Goal: Information Seeking & Learning: Learn about a topic

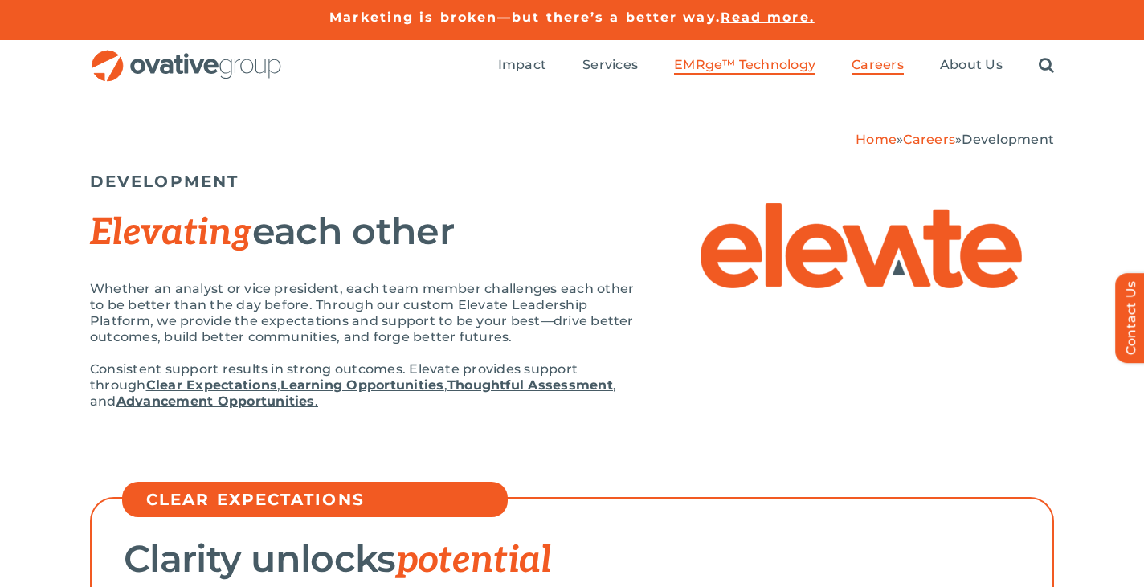
click at [730, 62] on span "EMRge™ Technology" at bounding box center [744, 65] width 141 height 16
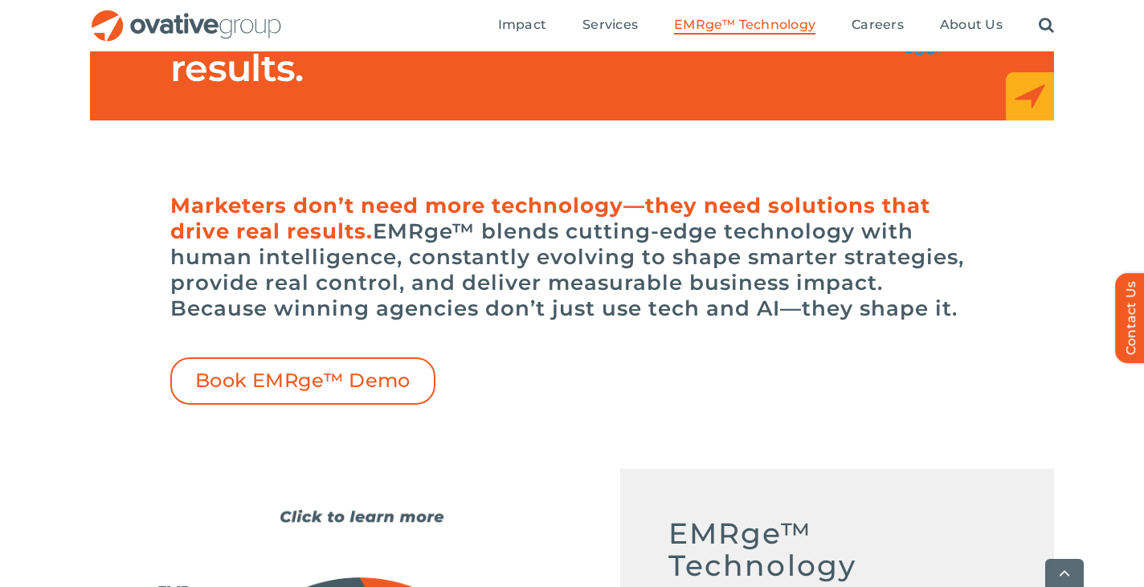
scroll to position [433, 0]
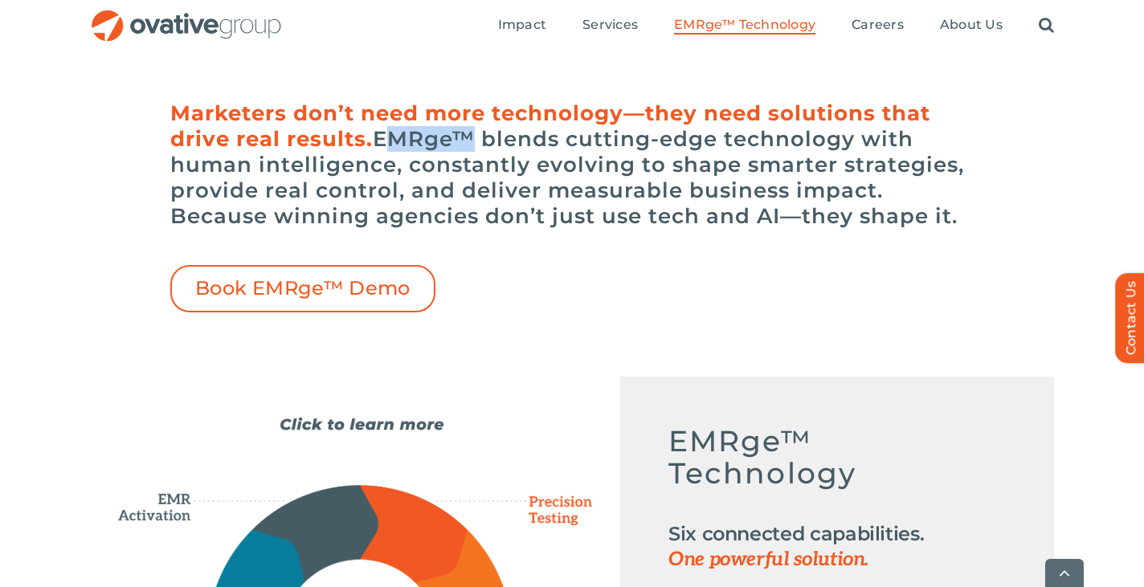
drag, startPoint x: 383, startPoint y: 131, endPoint x: 453, endPoint y: 135, distance: 70.0
click at [454, 135] on h6 "Marketers don’t need more technology—they need solutions that drive real result…" at bounding box center [572, 164] width 804 height 129
copy h6 "EMRge"
click at [477, 170] on h6 "Marketers don’t need more technology—they need solutions that drive real result…" at bounding box center [572, 164] width 804 height 129
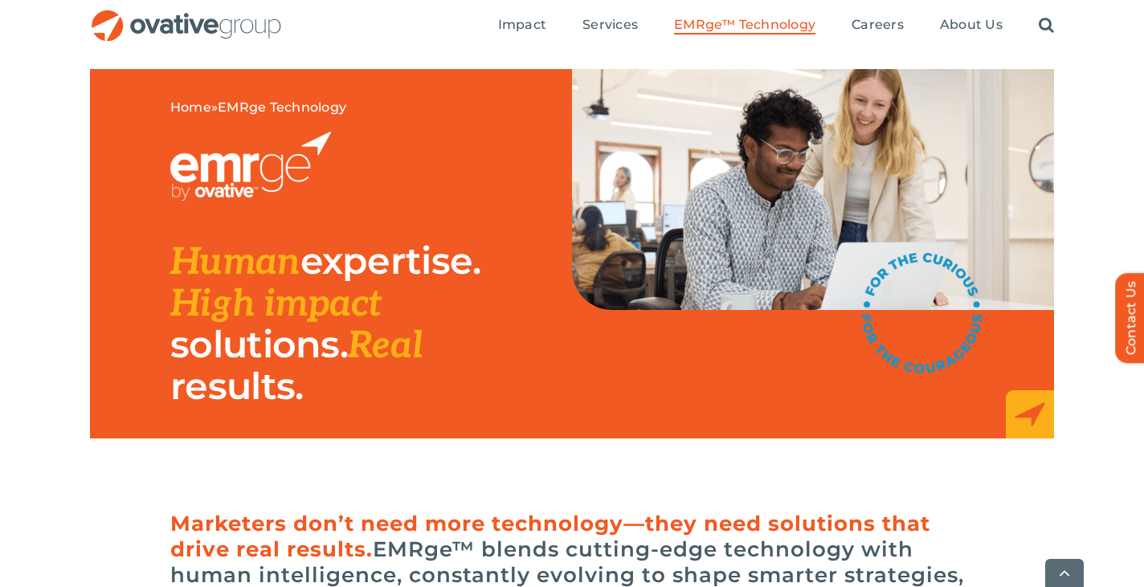
scroll to position [5539, 0]
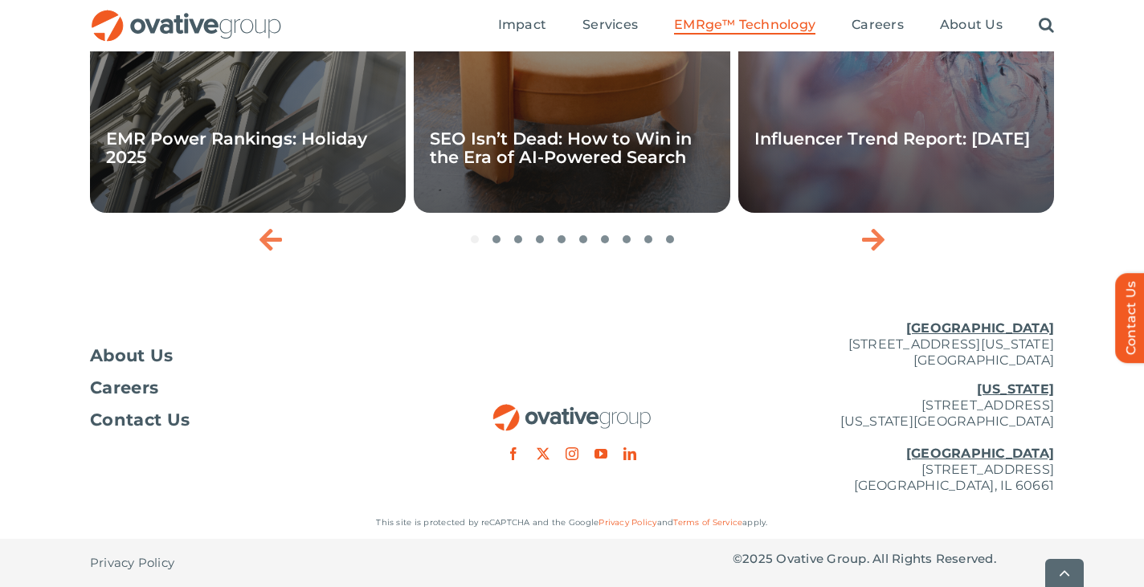
click at [803, 554] on p "© 2025 Ovative Group. All Rights Reserved." at bounding box center [893, 559] width 321 height 16
copy p "Ovative"
click at [805, 562] on p "© 2025 Ovative Group. All Rights Reserved." at bounding box center [893, 559] width 321 height 16
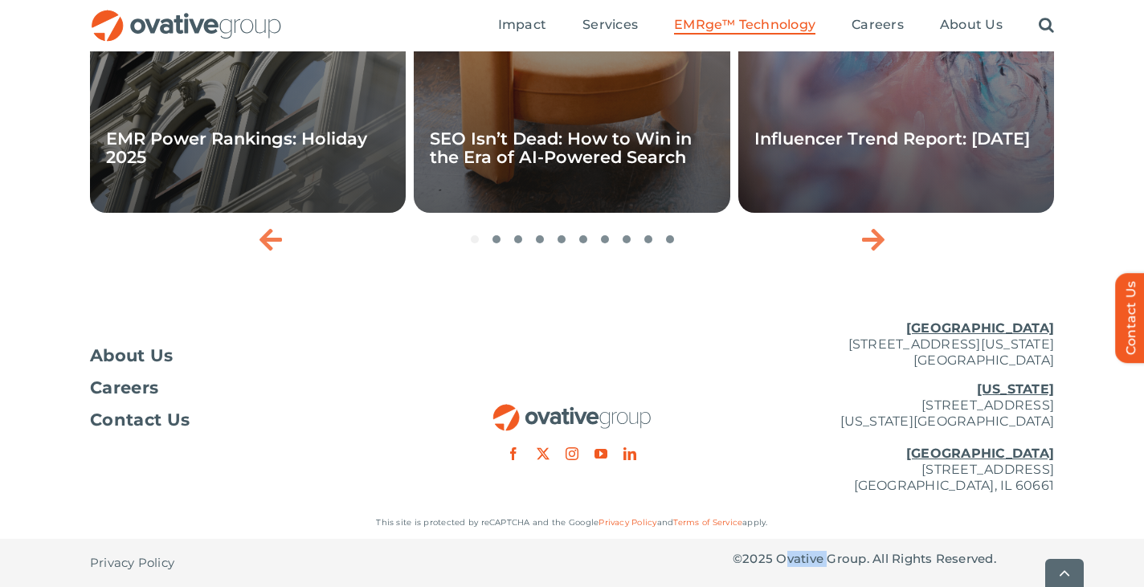
copy p "Ovative"
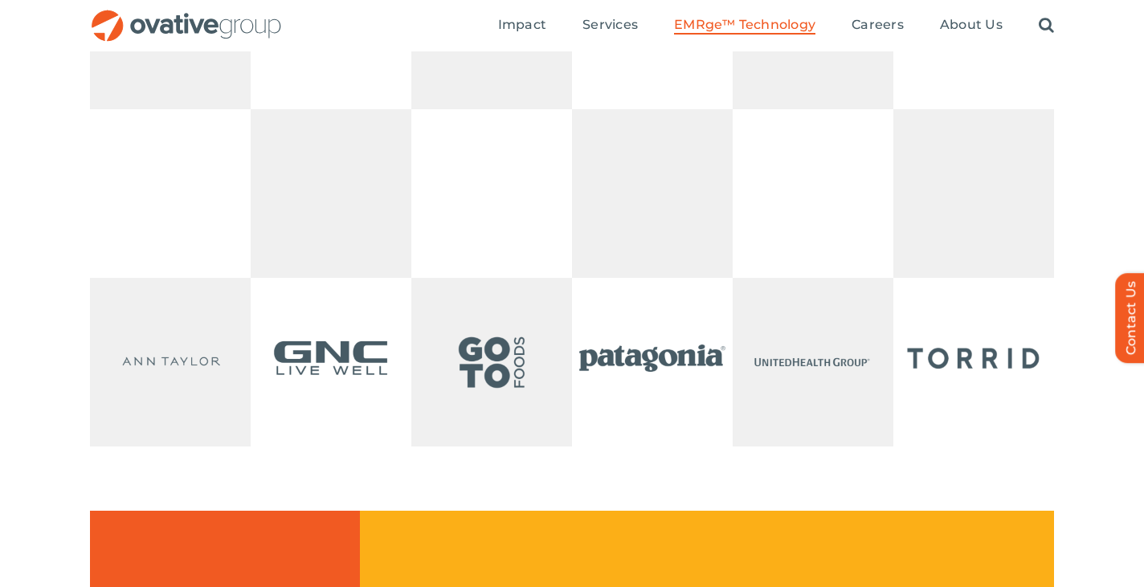
scroll to position [3500, 0]
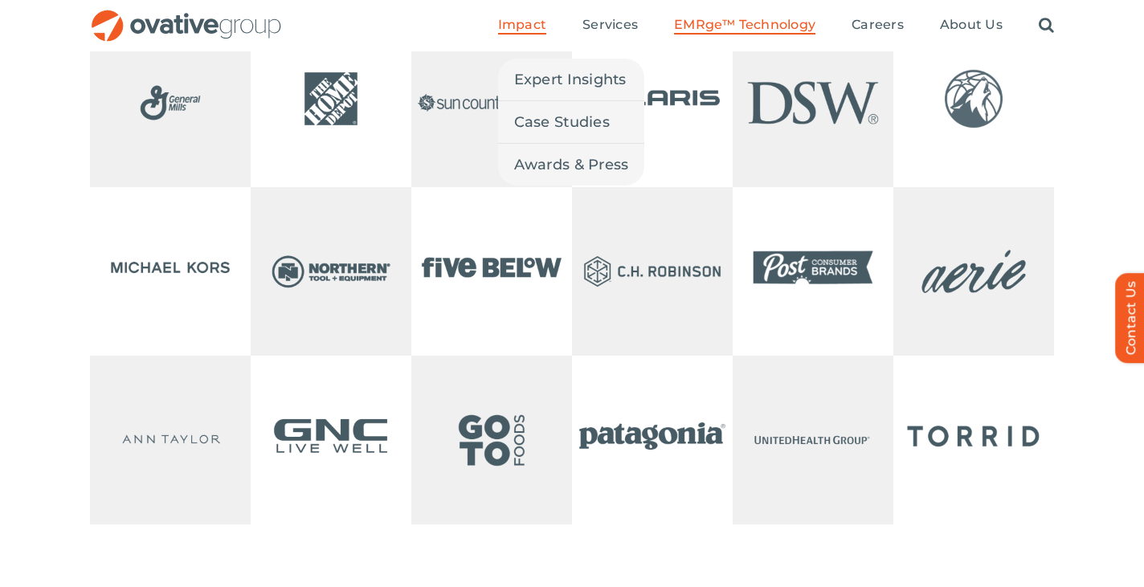
click at [526, 21] on span "Impact" at bounding box center [522, 25] width 48 height 16
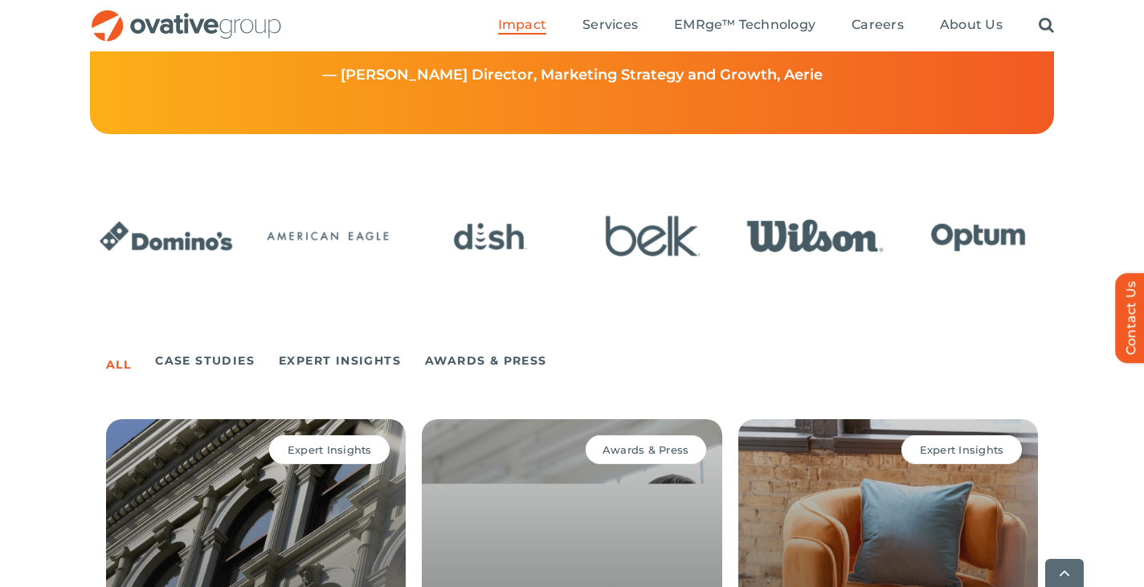
scroll to position [856, 0]
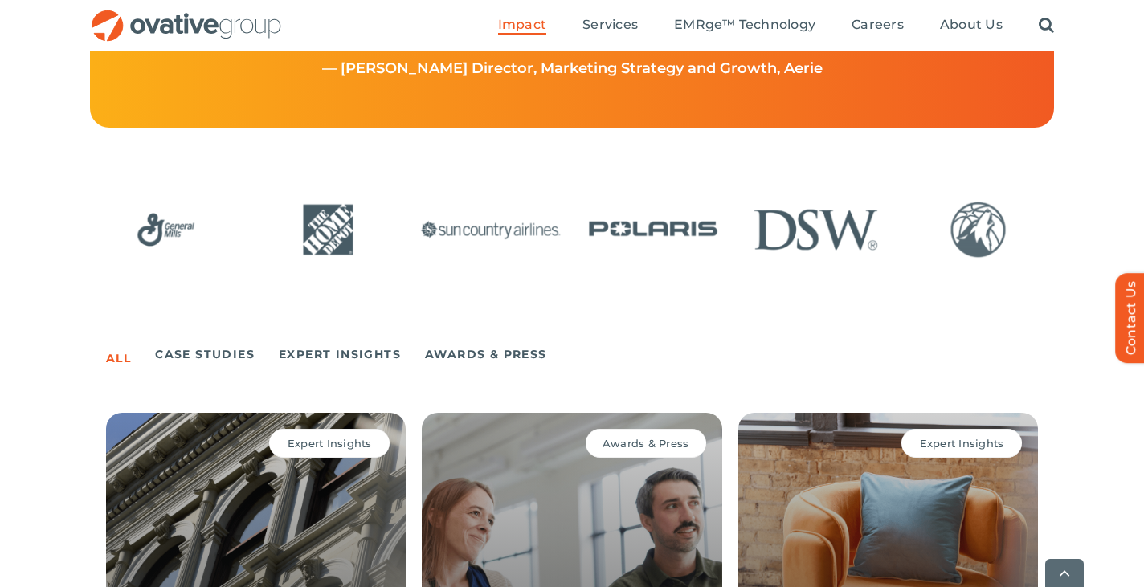
click at [965, 238] on img "12 / 24" at bounding box center [978, 229] width 152 height 63
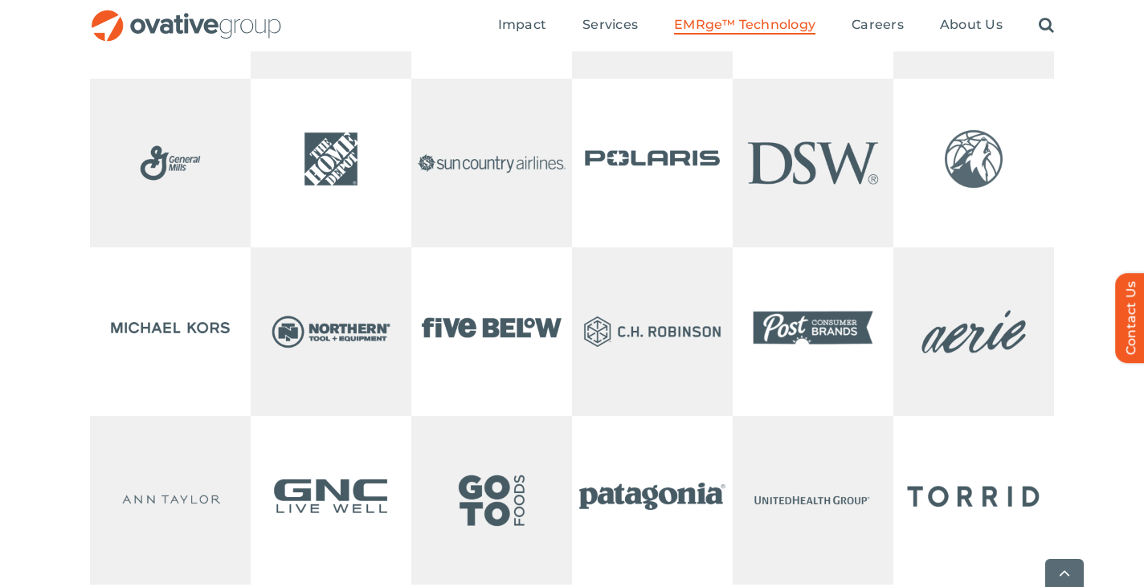
scroll to position [3443, 0]
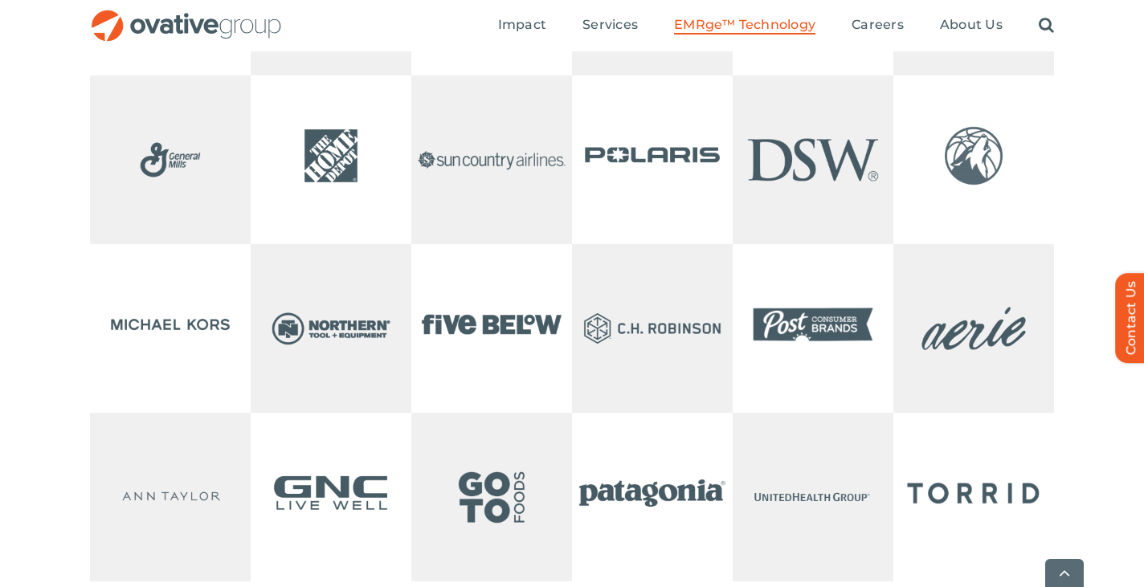
click at [986, 209] on img at bounding box center [974, 156] width 161 height 161
drag, startPoint x: 969, startPoint y: 207, endPoint x: 591, endPoint y: 6, distance: 427.8
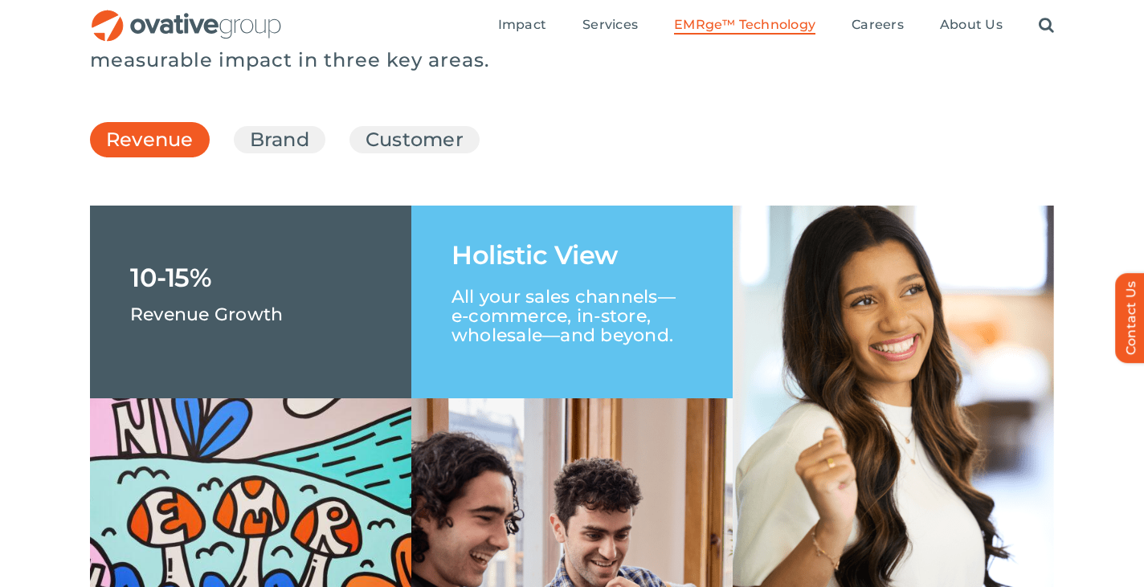
scroll to position [2145, 0]
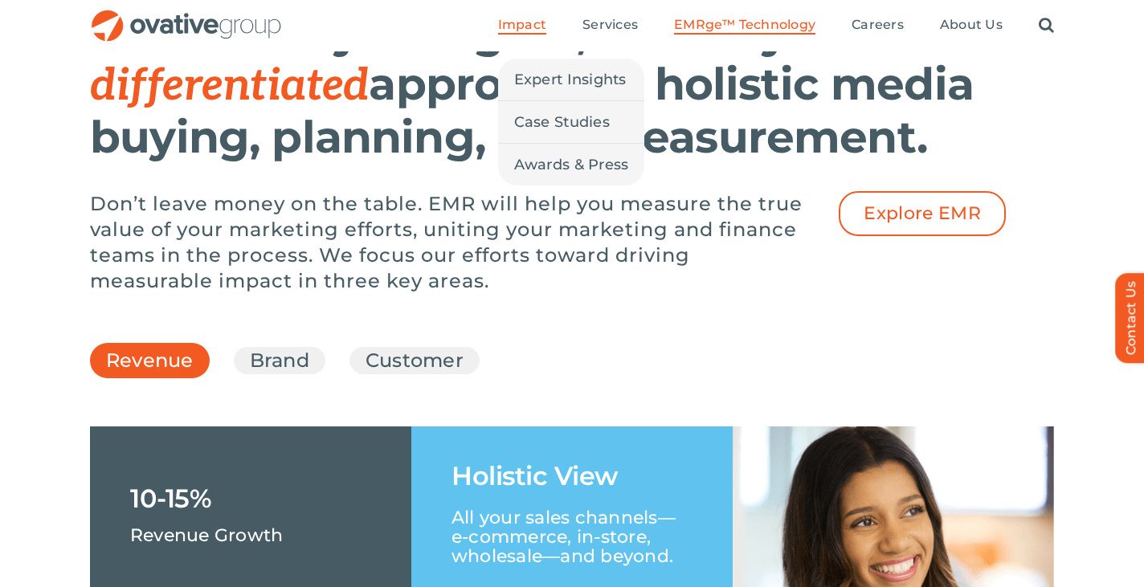
click at [524, 26] on span "Impact" at bounding box center [522, 25] width 48 height 16
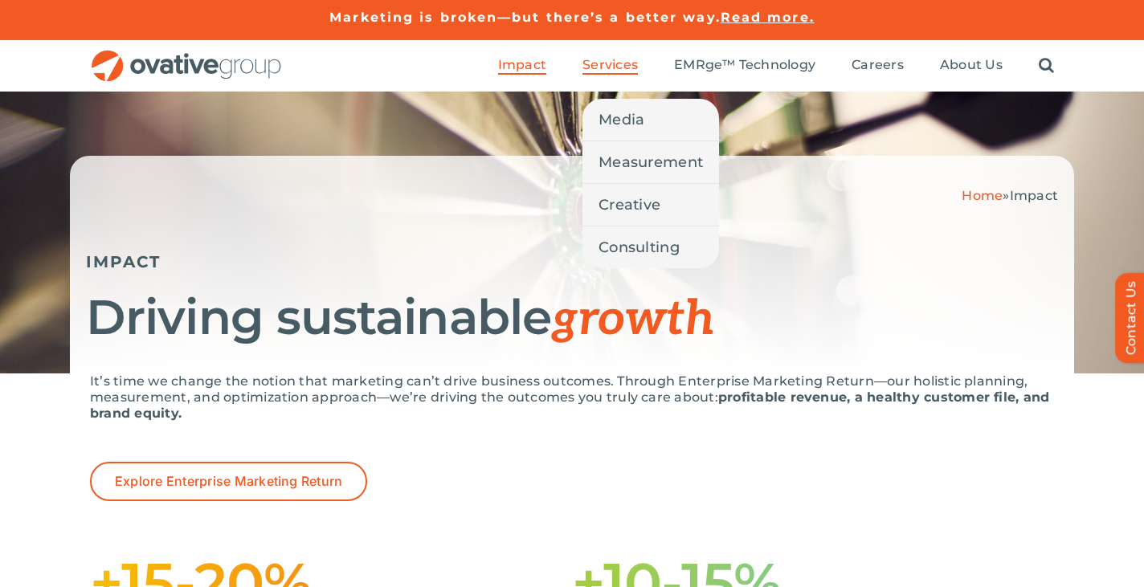
click at [623, 72] on span "Services" at bounding box center [610, 65] width 55 height 16
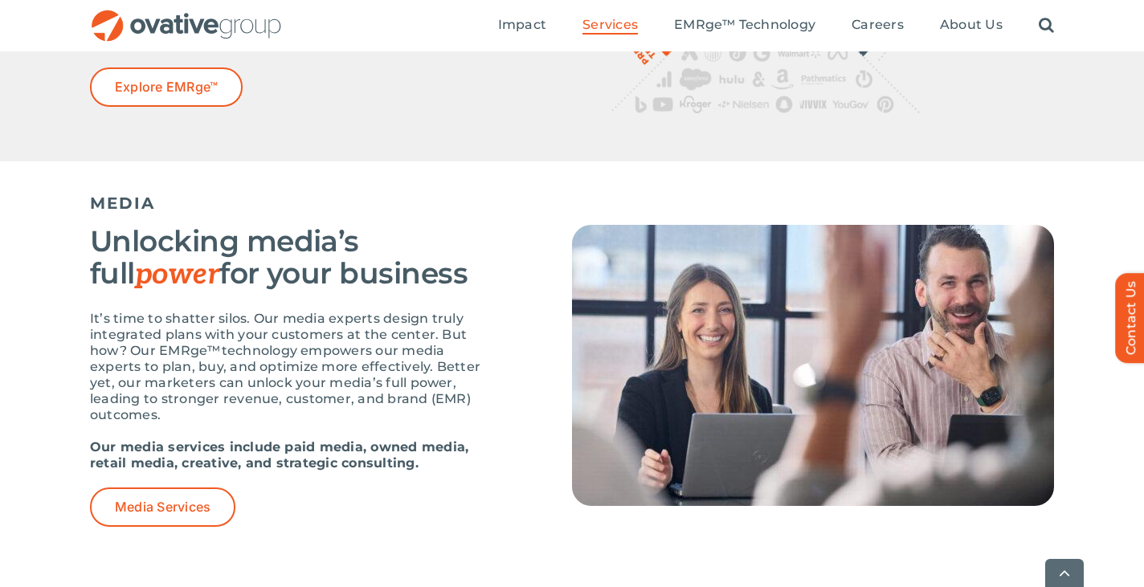
scroll to position [1282, 0]
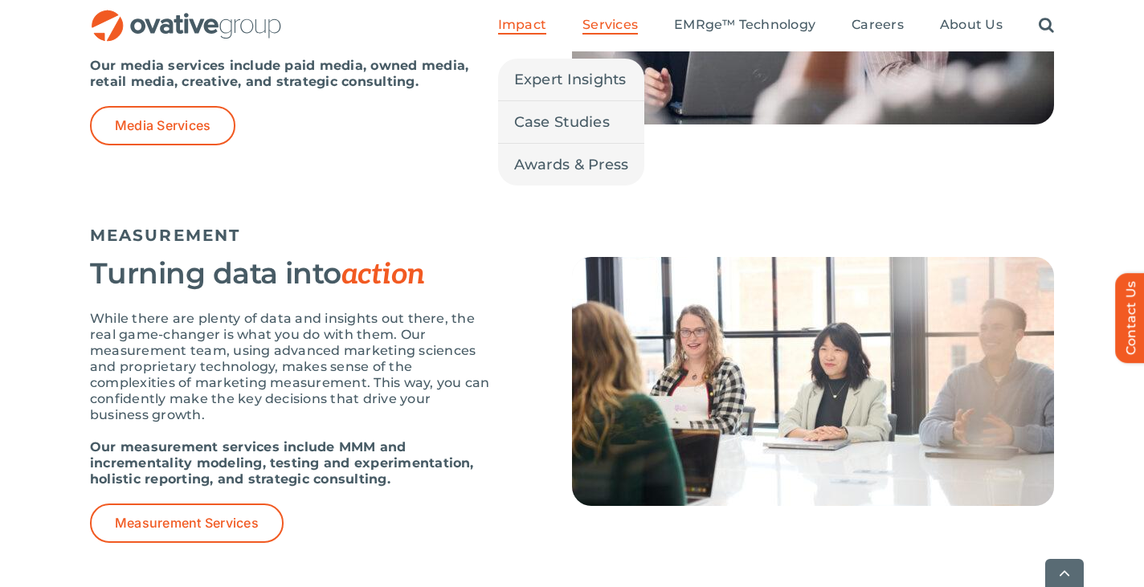
click at [529, 27] on span "Impact" at bounding box center [522, 25] width 48 height 16
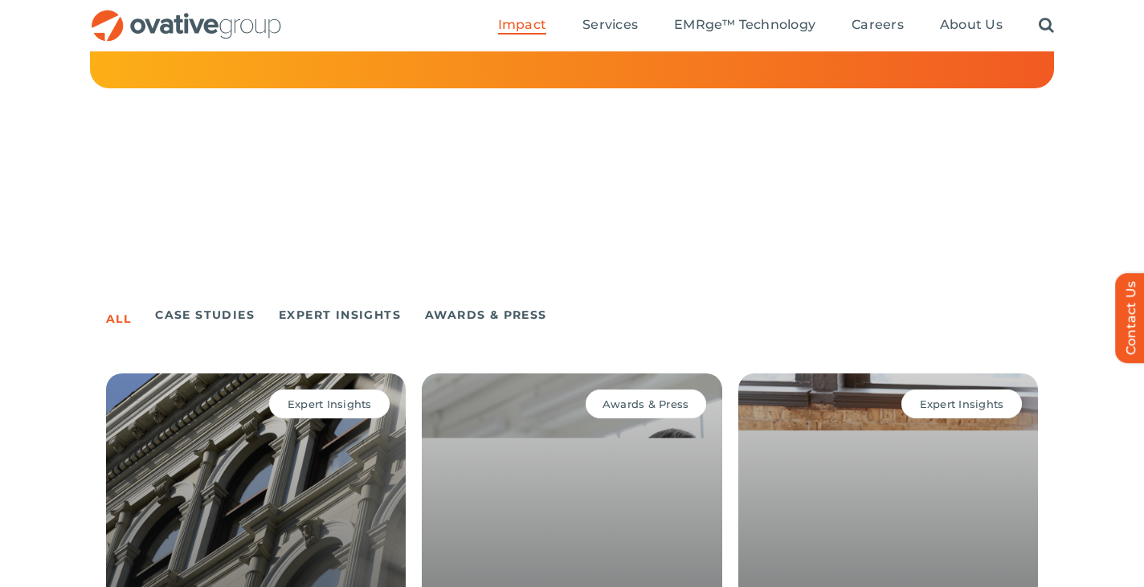
scroll to position [879, 0]
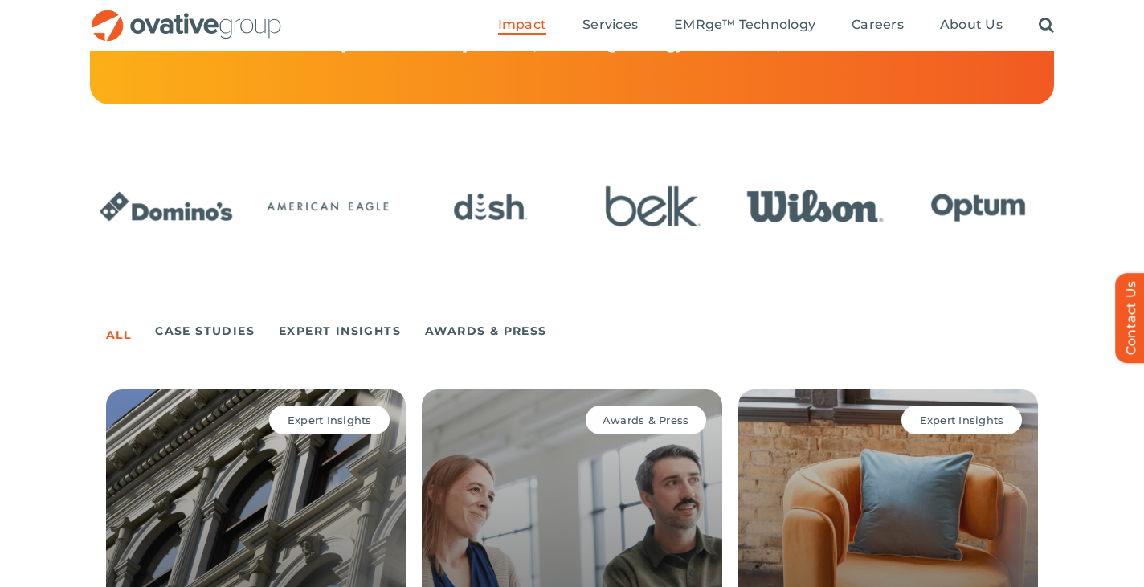
click at [497, 228] on img "3 / 24" at bounding box center [491, 206] width 152 height 63
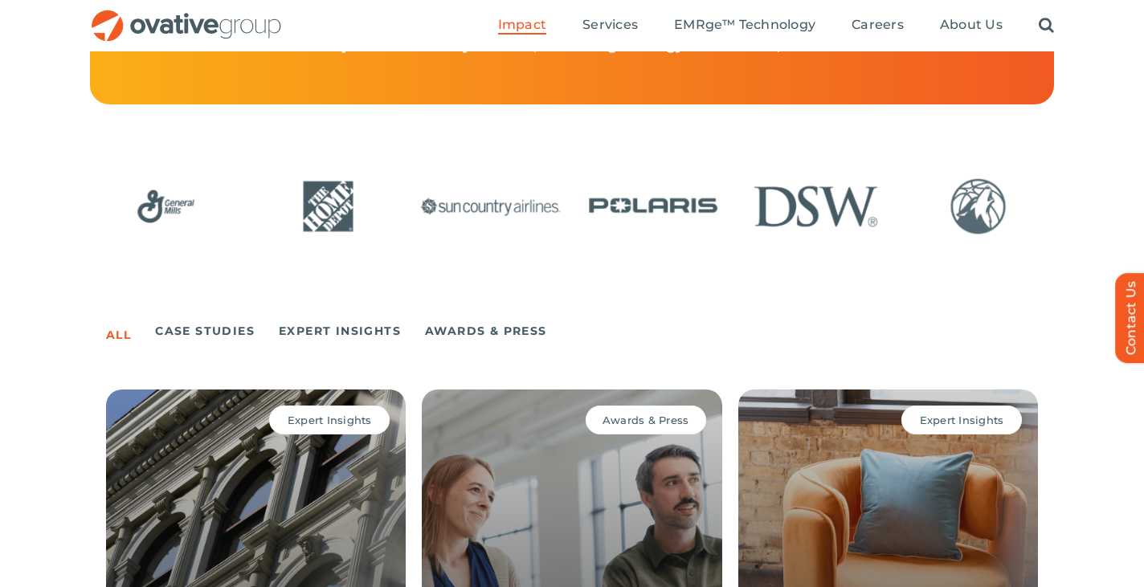
click at [697, 215] on img "10 / 24" at bounding box center [653, 206] width 152 height 63
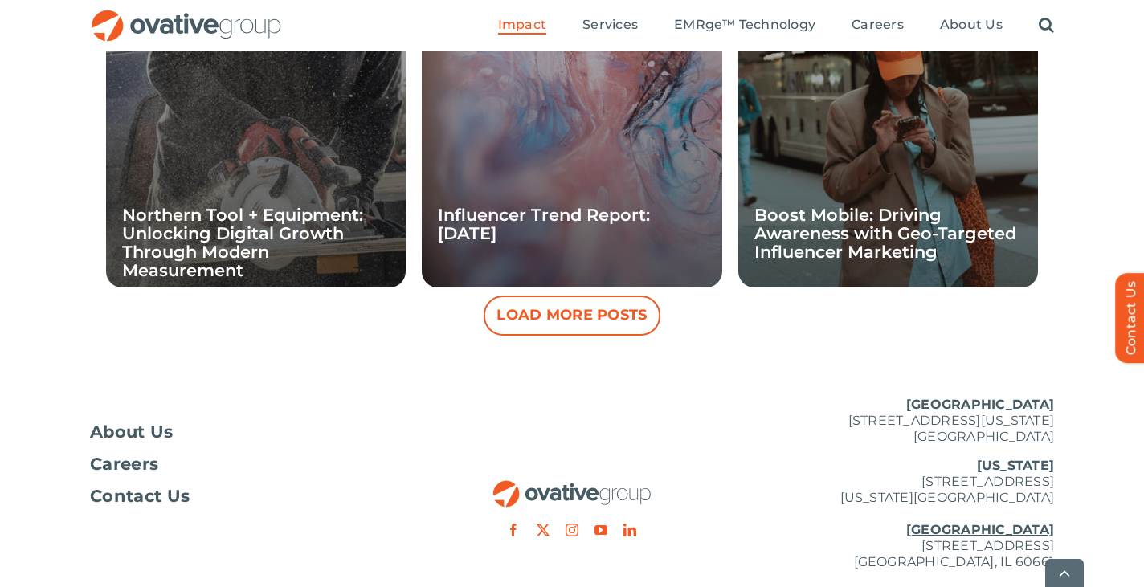
scroll to position [1768, 0]
